Goal: Check status: Check status

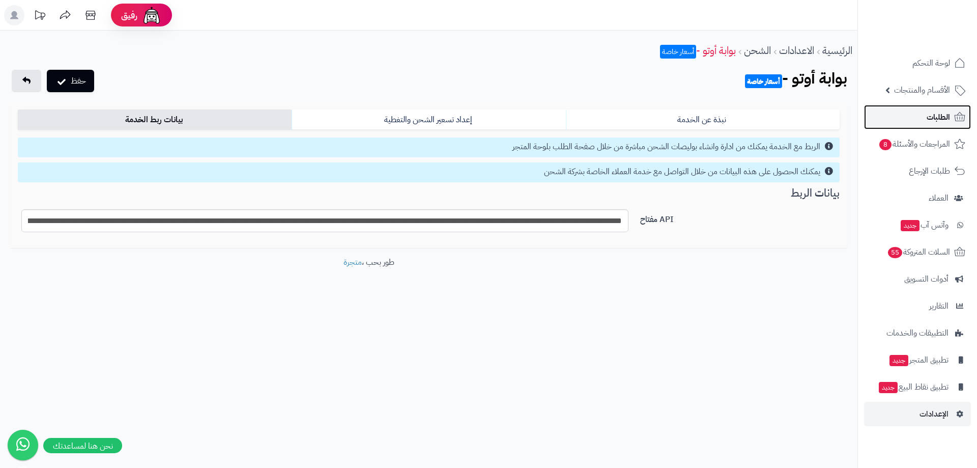
click at [927, 121] on span "الطلبات" at bounding box center [938, 117] width 23 height 14
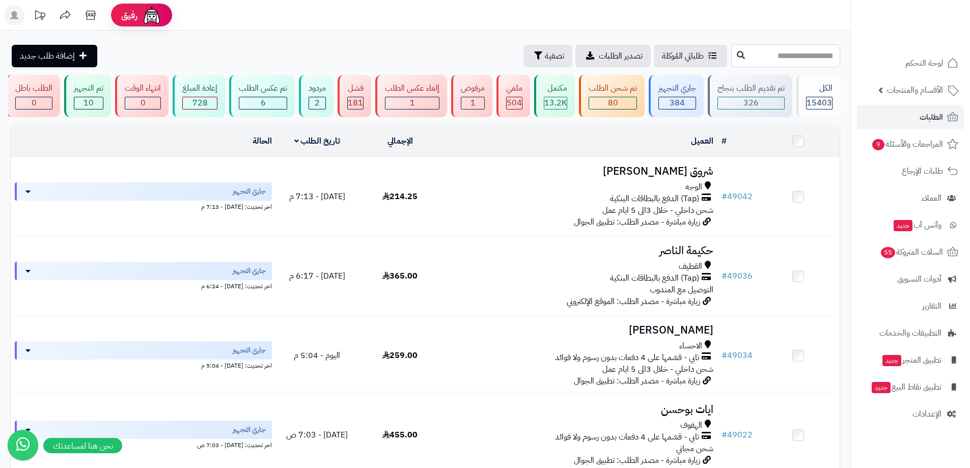
click at [791, 52] on input "text" at bounding box center [785, 55] width 109 height 23
type input "*****"
click at [733, 60] on button at bounding box center [740, 54] width 15 height 19
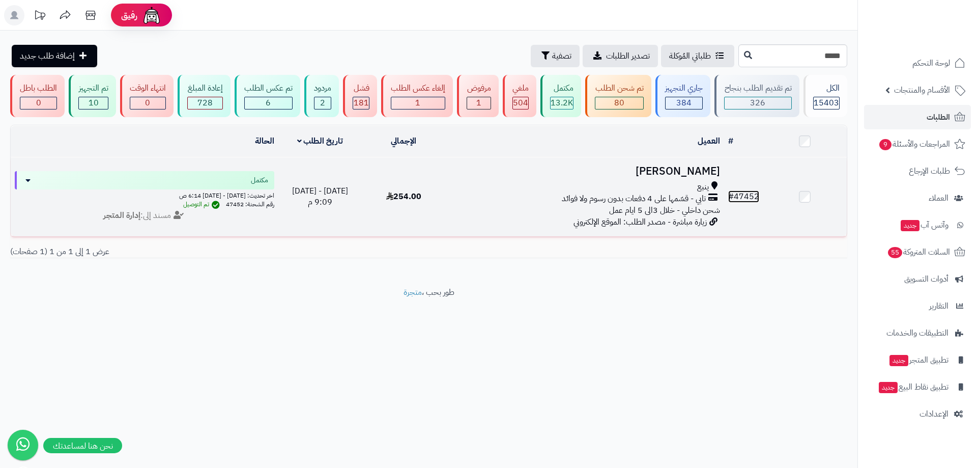
click at [754, 195] on link "# 47452" at bounding box center [743, 196] width 31 height 12
click at [748, 198] on link "# 47452" at bounding box center [743, 196] width 31 height 12
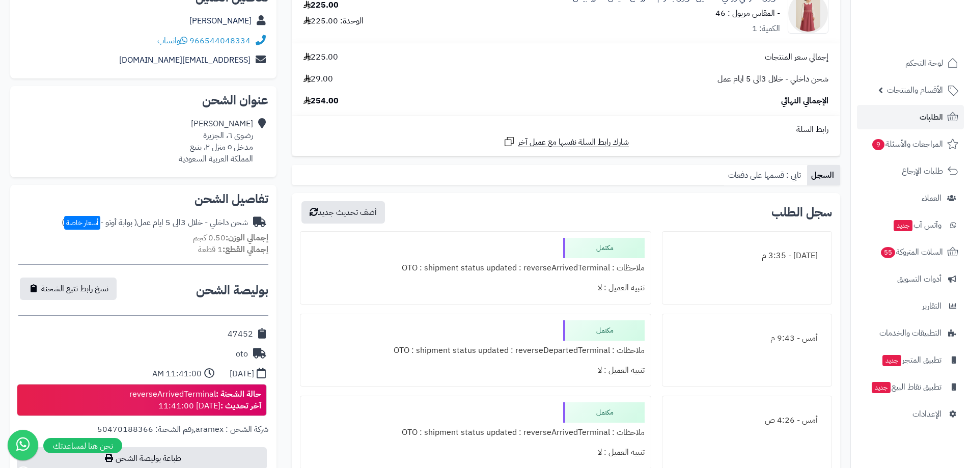
scroll to position [407, 0]
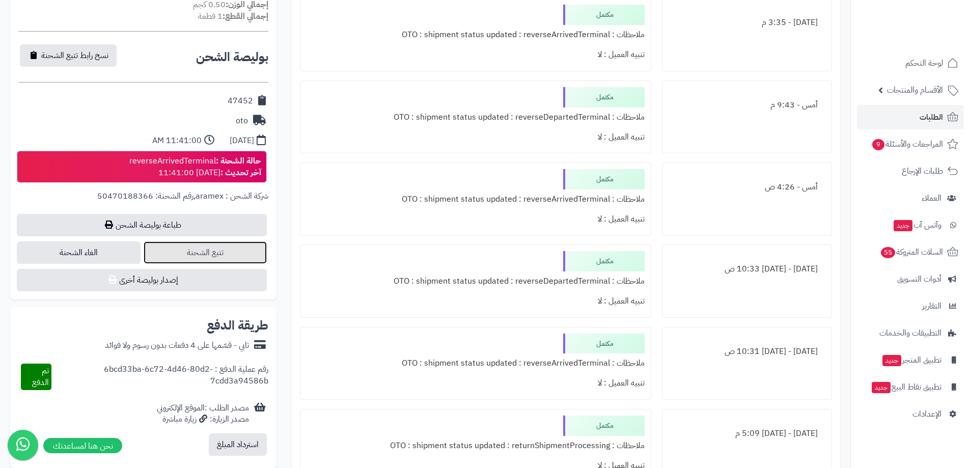
click at [232, 256] on link "تتبع الشحنة" at bounding box center [206, 252] width 124 height 22
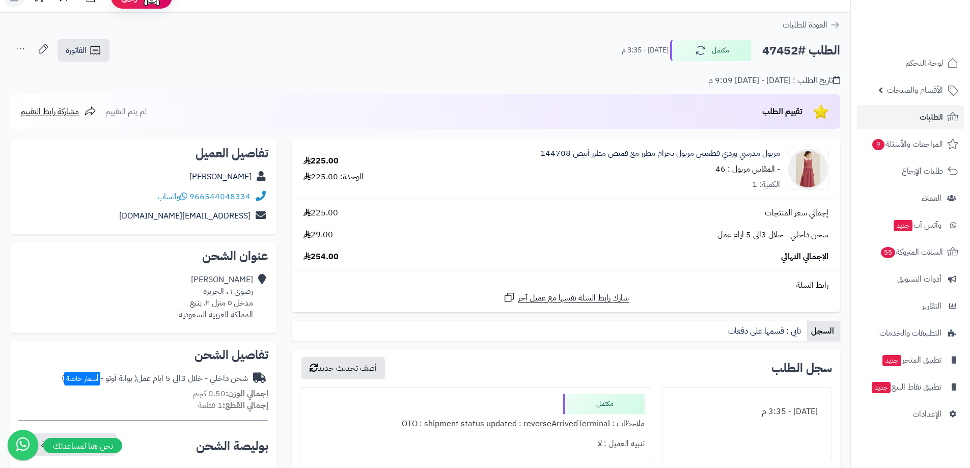
scroll to position [0, 0]
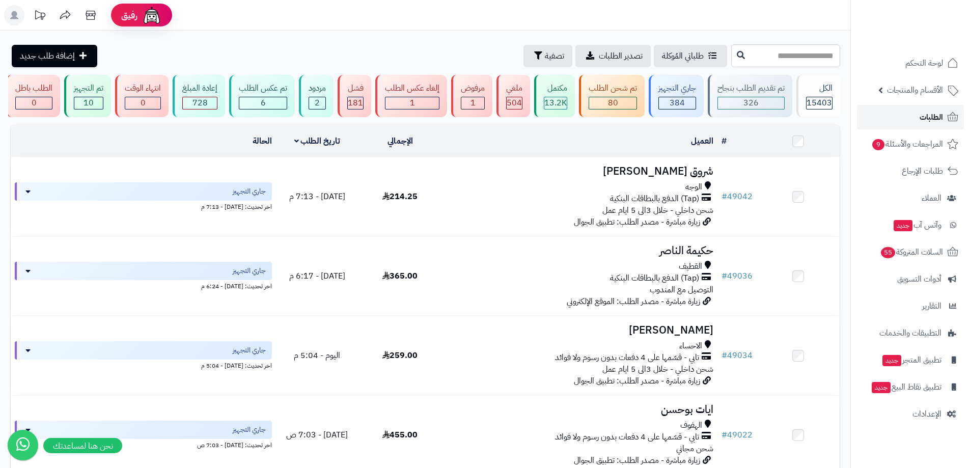
click at [908, 121] on link "الطلبات" at bounding box center [910, 117] width 107 height 24
click at [650, 99] on div "جاري التجهيز 384" at bounding box center [676, 96] width 55 height 42
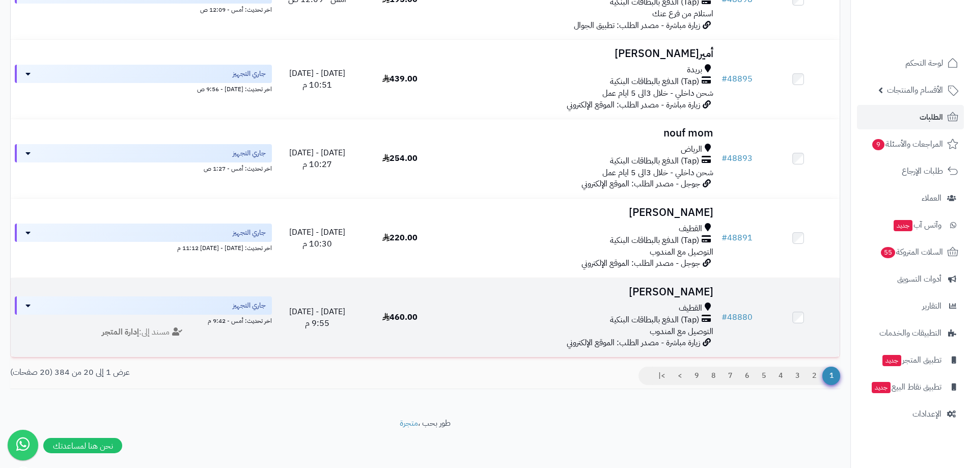
scroll to position [1394, 0]
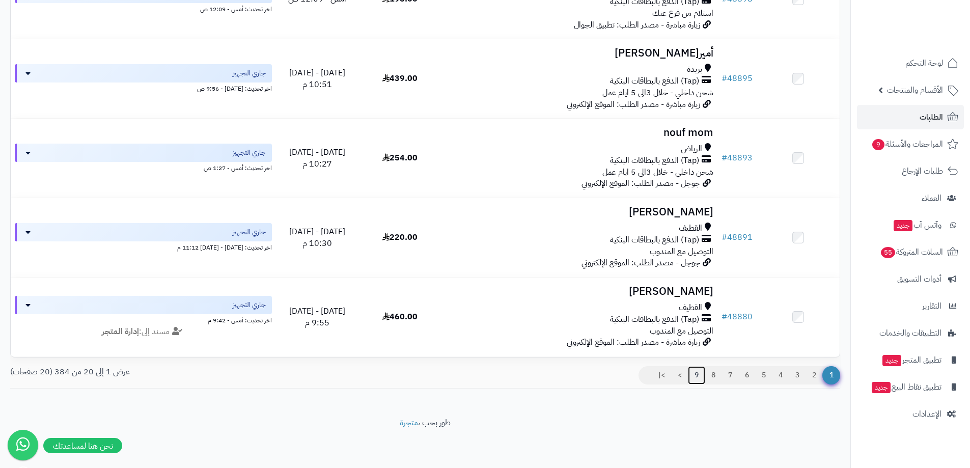
click at [694, 371] on link "9" at bounding box center [696, 375] width 17 height 18
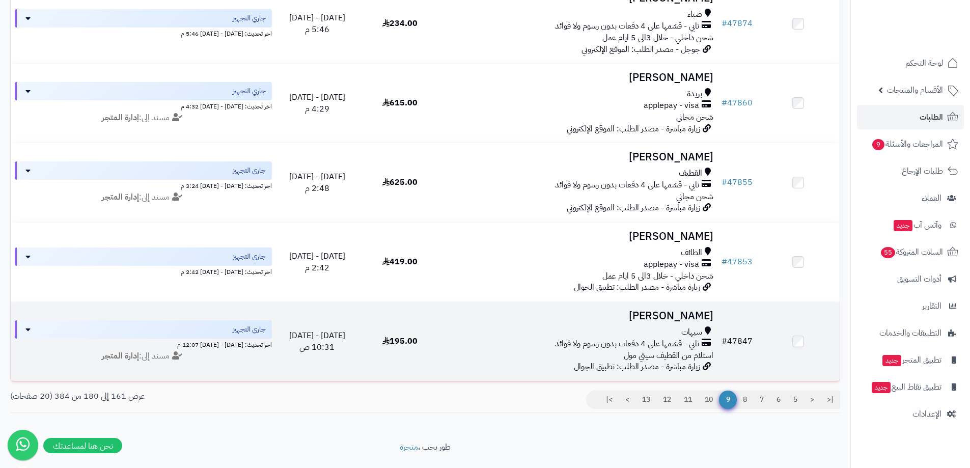
scroll to position [1394, 0]
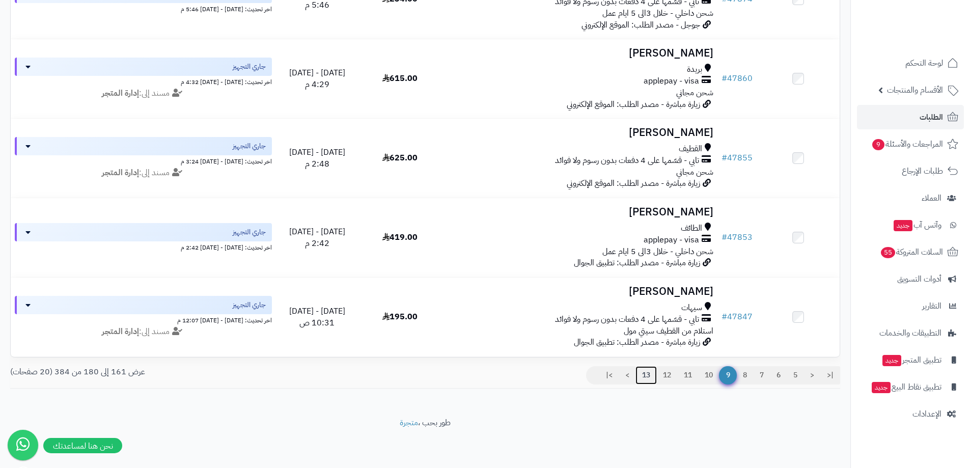
click at [648, 377] on link "13" at bounding box center [645, 375] width 21 height 18
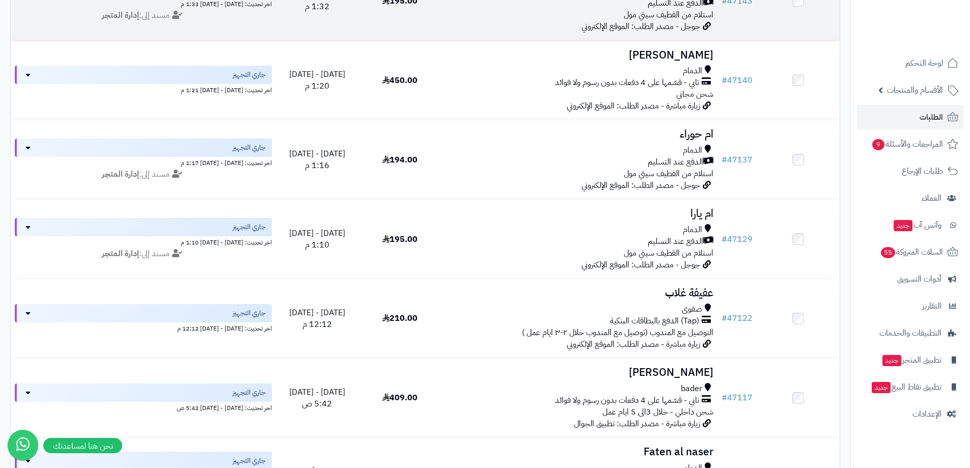
scroll to position [1374, 0]
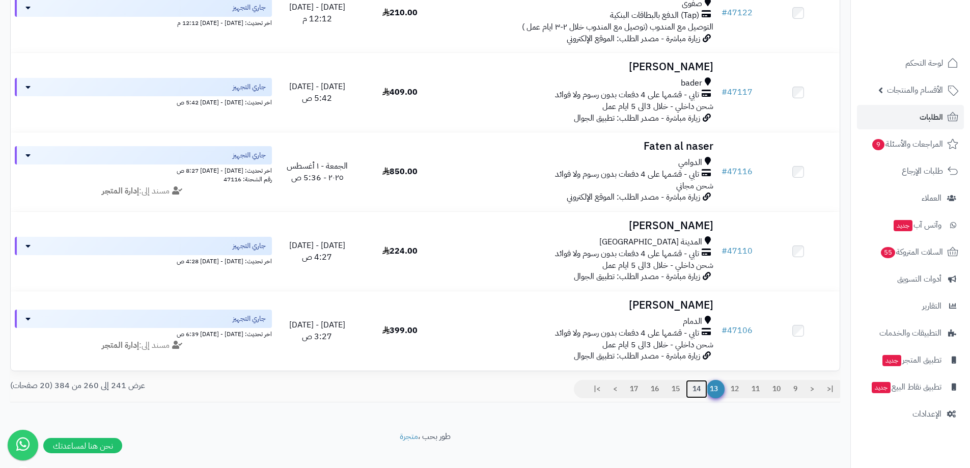
click at [696, 398] on link "14" at bounding box center [696, 389] width 21 height 18
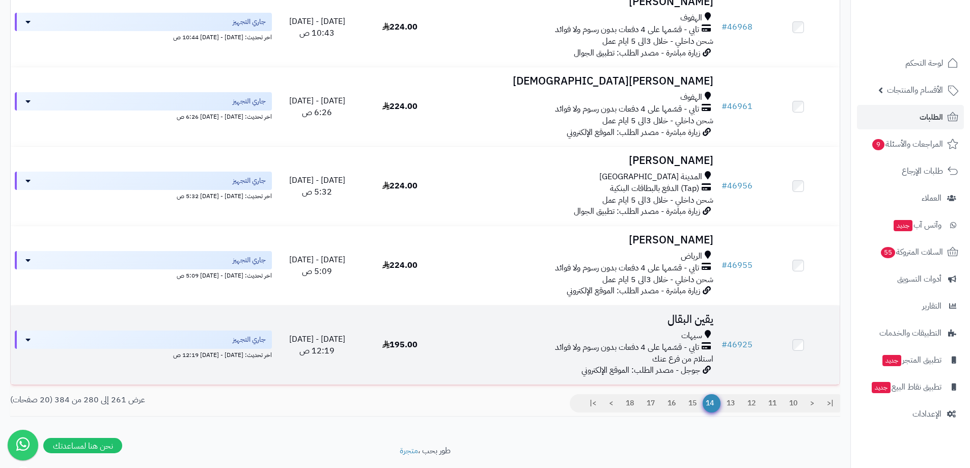
scroll to position [1394, 0]
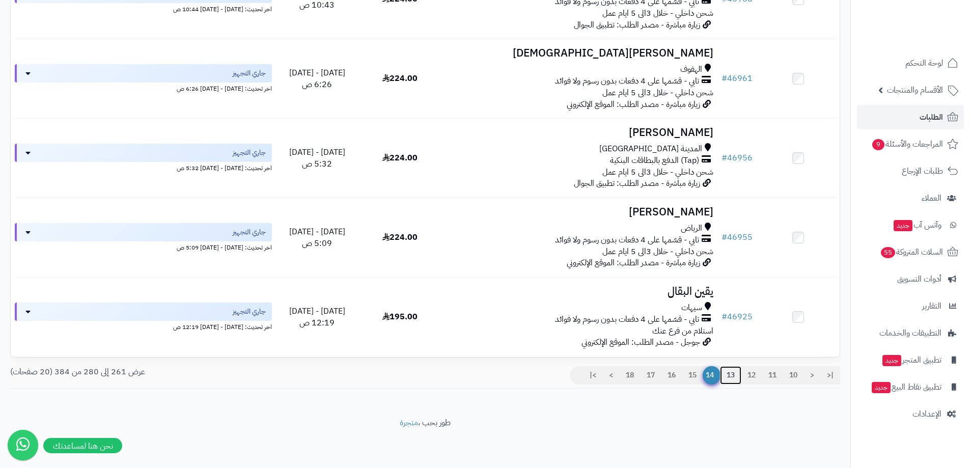
click at [725, 375] on link "13" at bounding box center [730, 375] width 21 height 18
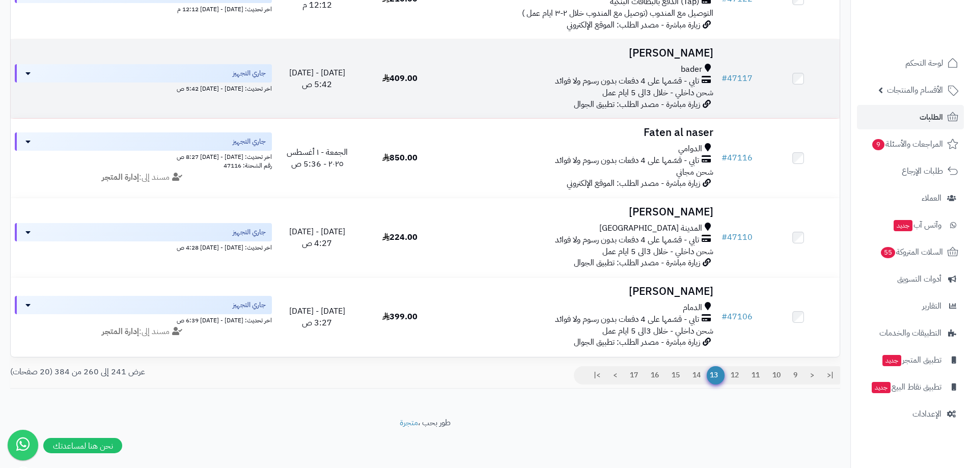
scroll to position [1394, 0]
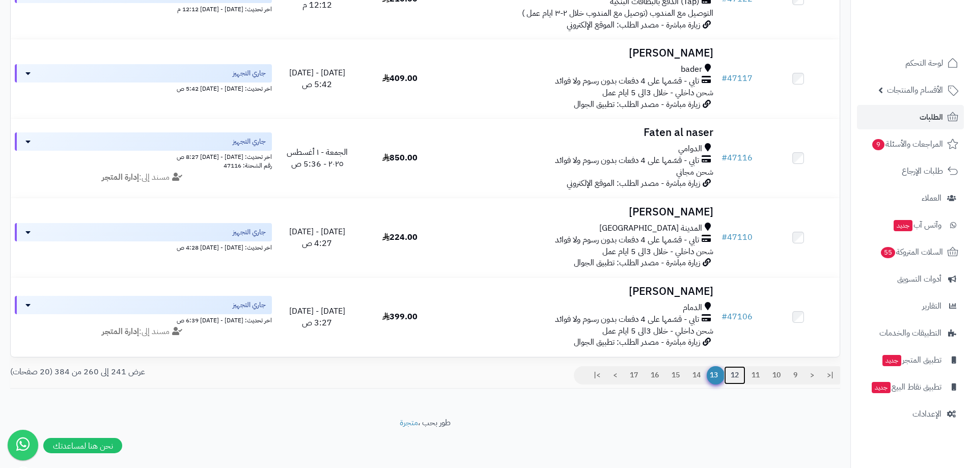
click at [732, 379] on link "12" at bounding box center [734, 375] width 21 height 18
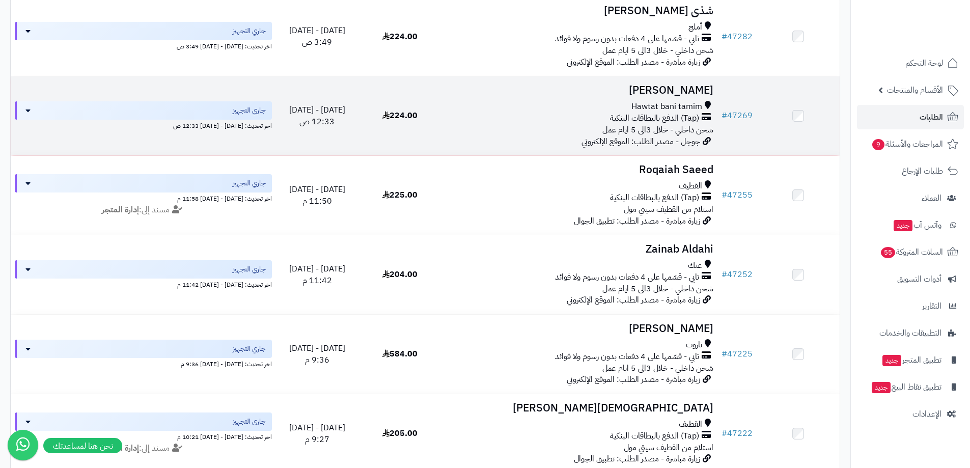
scroll to position [1394, 0]
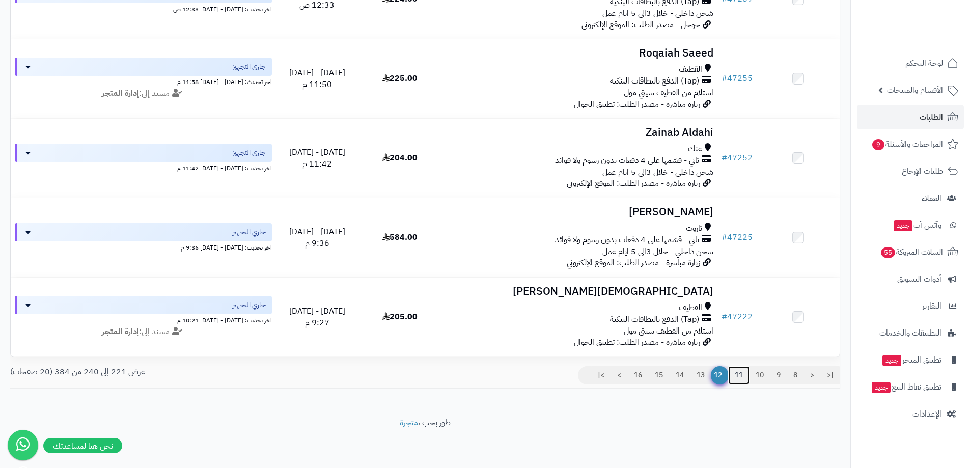
click at [736, 373] on link "11" at bounding box center [738, 375] width 21 height 18
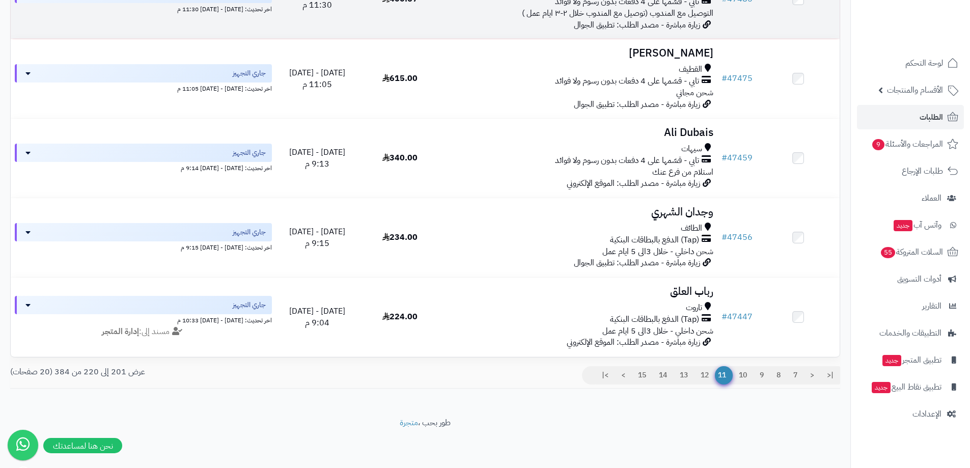
scroll to position [1394, 0]
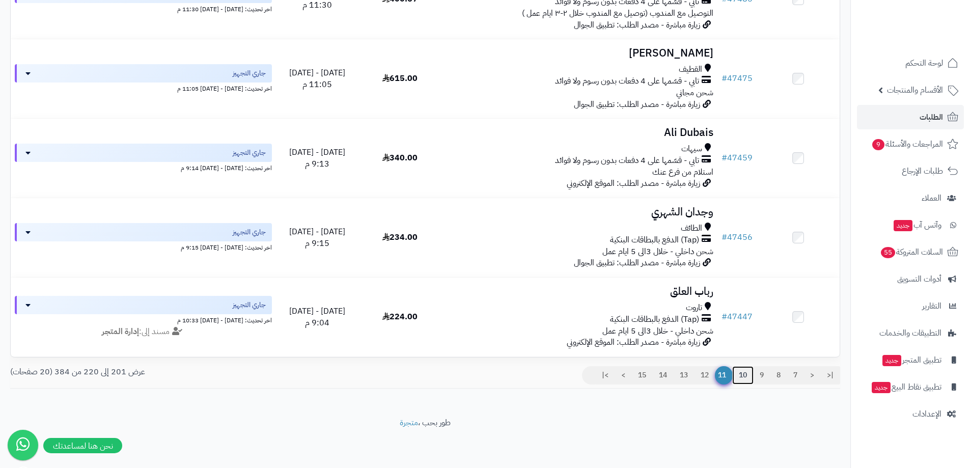
click at [747, 375] on link "10" at bounding box center [742, 375] width 21 height 18
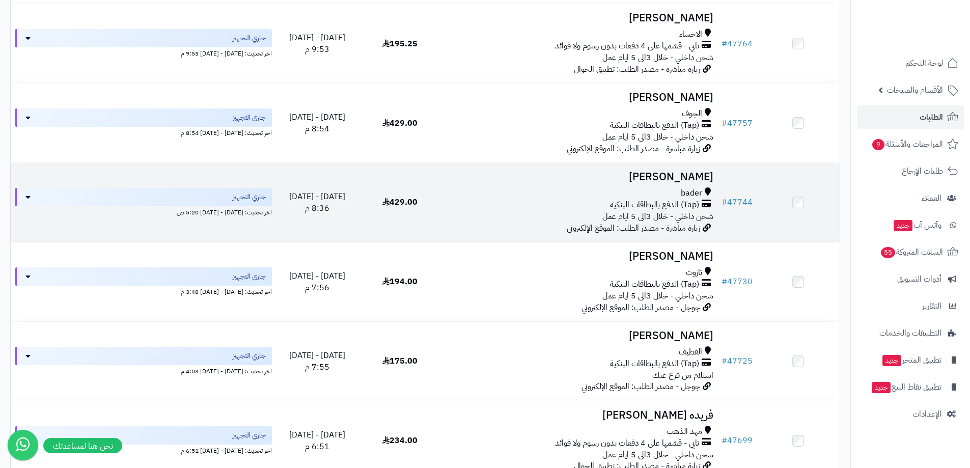
scroll to position [1394, 0]
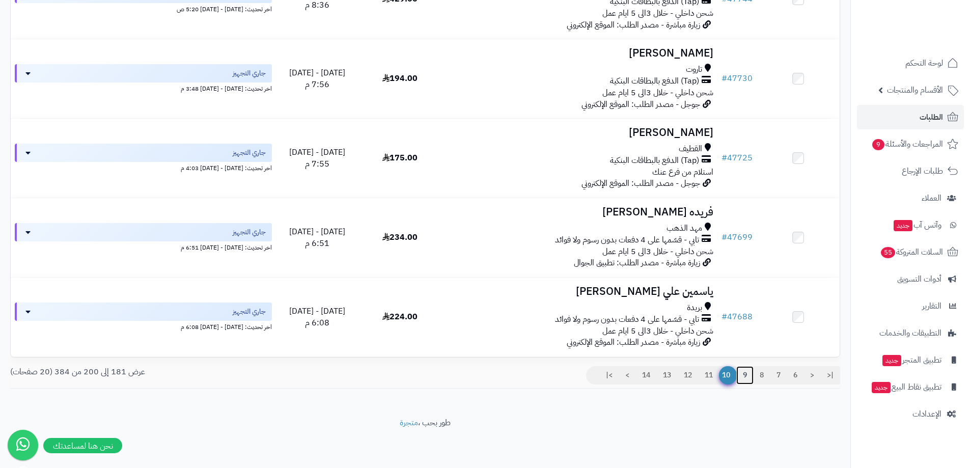
click at [747, 375] on link "9" at bounding box center [744, 375] width 17 height 18
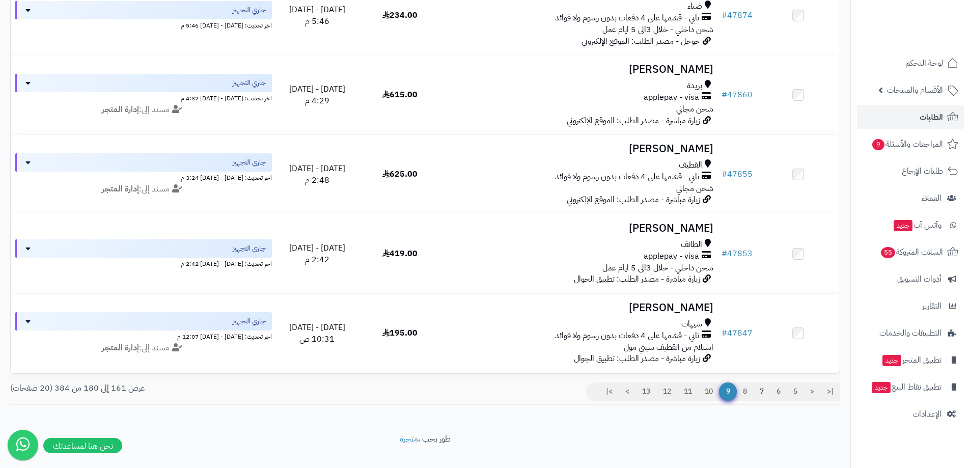
scroll to position [1394, 0]
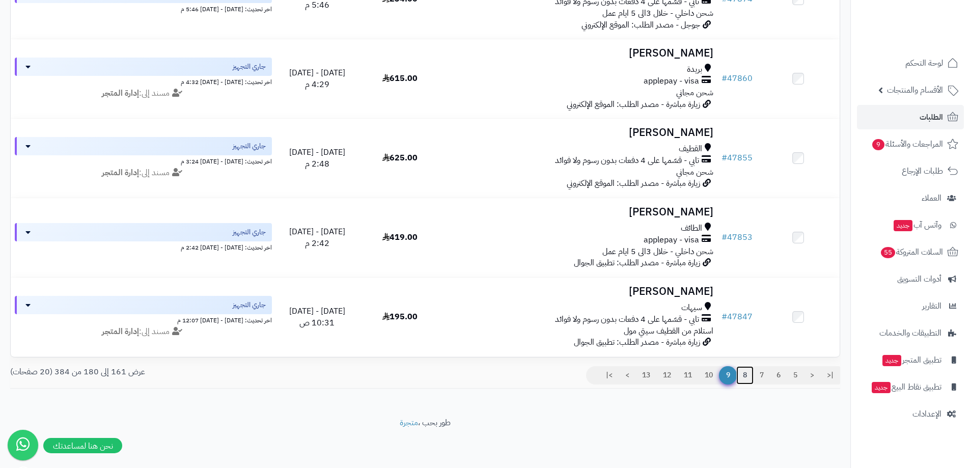
click at [746, 380] on link "8" at bounding box center [744, 375] width 17 height 18
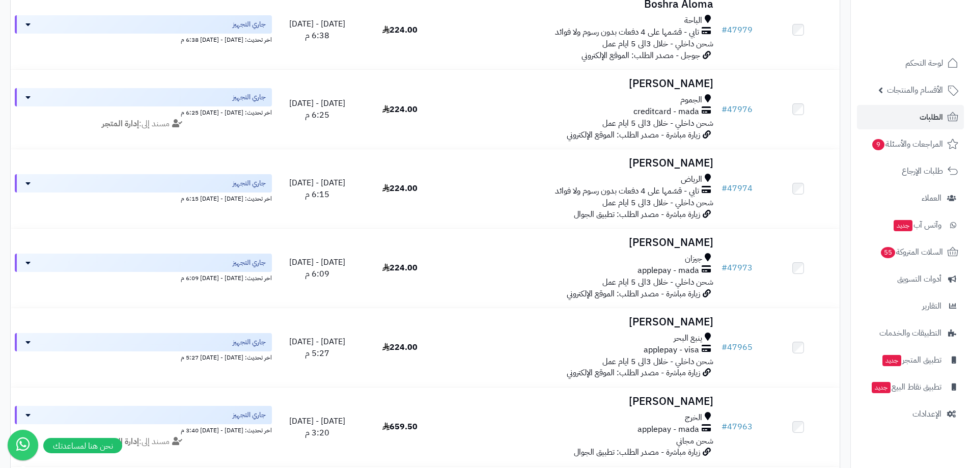
scroll to position [1374, 0]
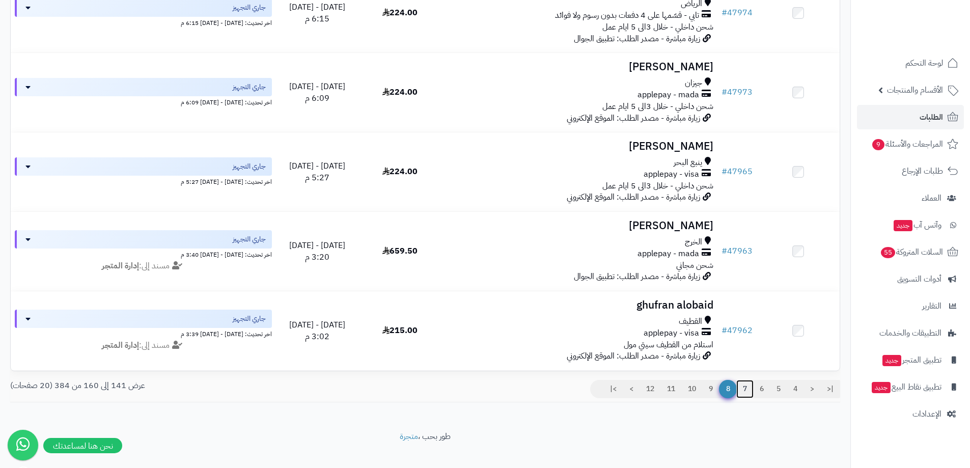
click at [740, 392] on link "7" at bounding box center [744, 389] width 17 height 18
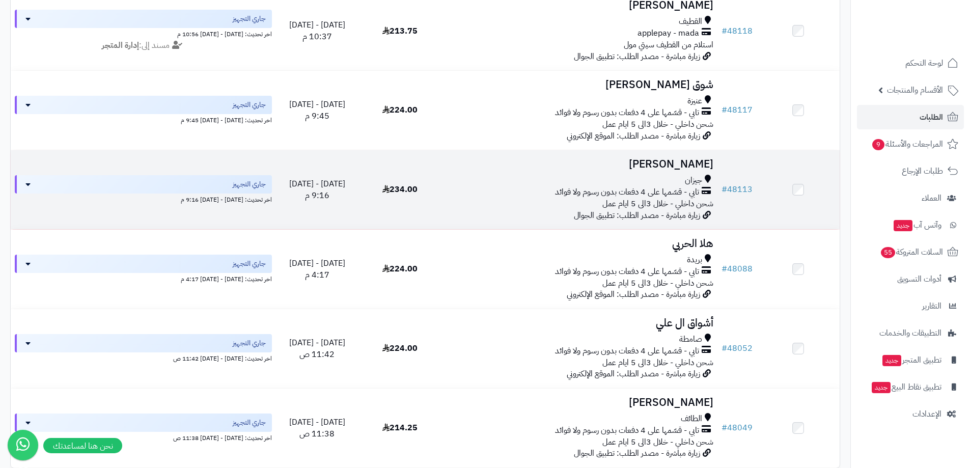
scroll to position [1394, 0]
